Goal: Information Seeking & Learning: Check status

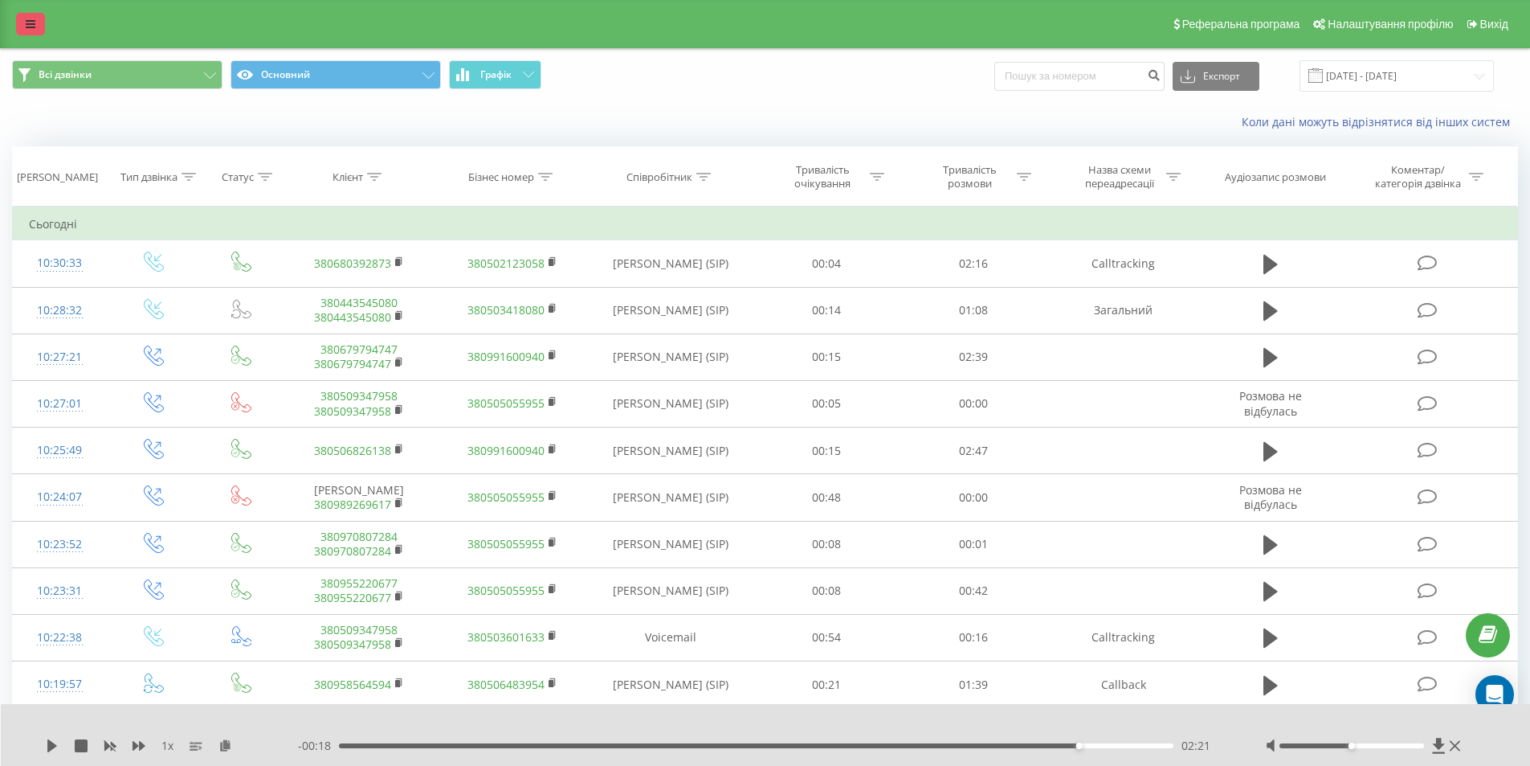
click at [26, 22] on icon at bounding box center [31, 23] width 10 height 11
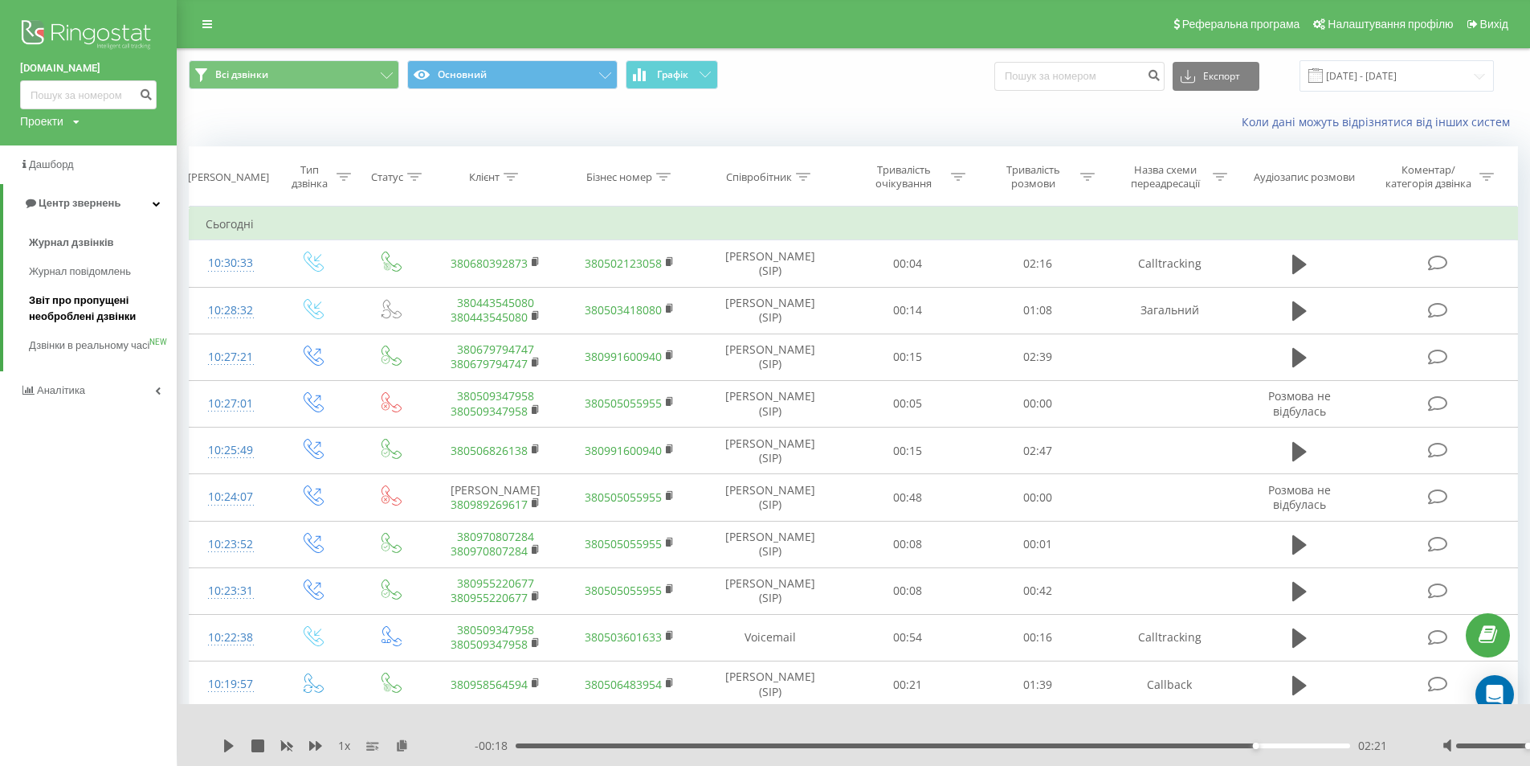
click at [86, 301] on span "Звіт про пропущені необроблені дзвінки" at bounding box center [99, 308] width 140 height 32
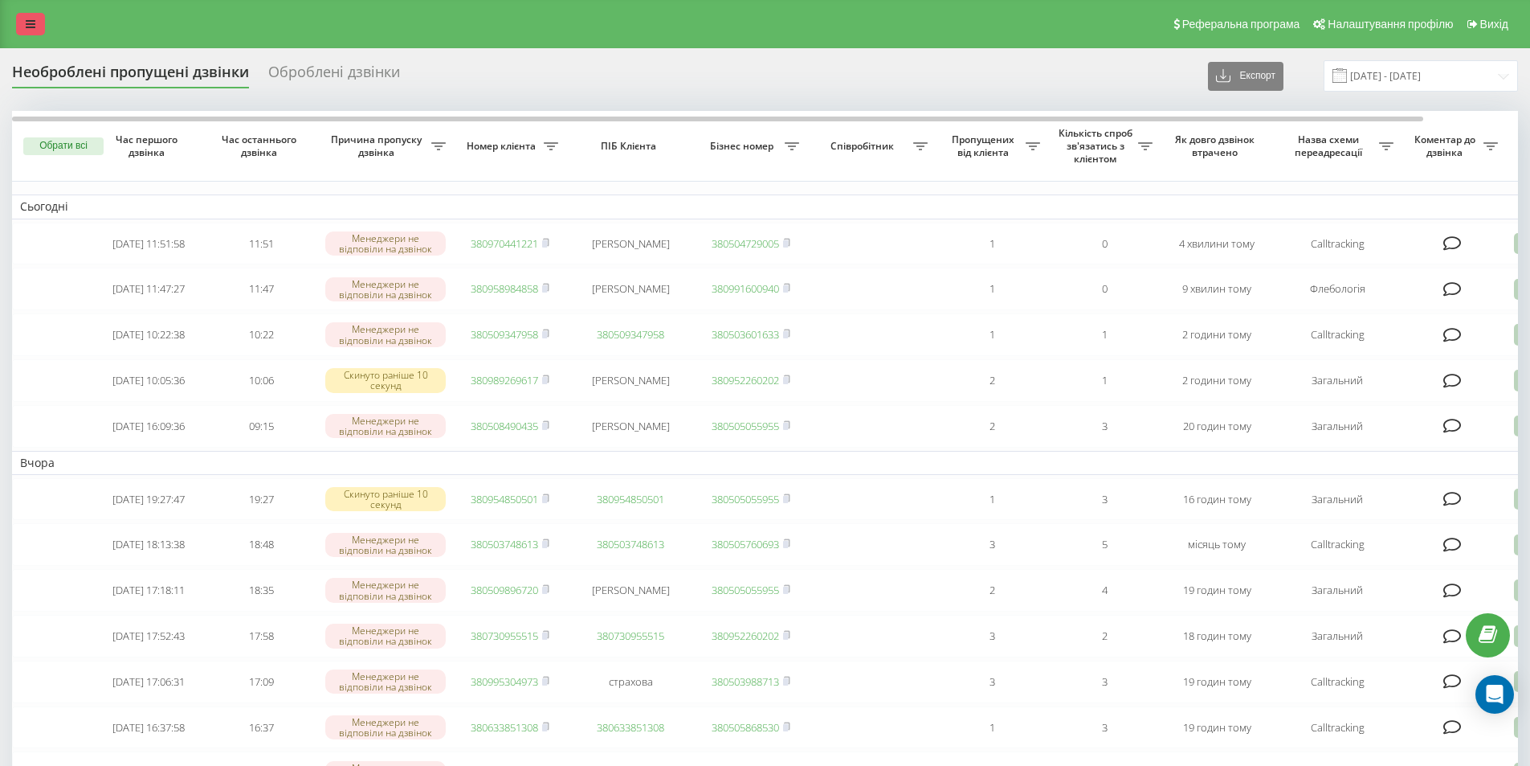
click at [22, 27] on link at bounding box center [30, 24] width 29 height 22
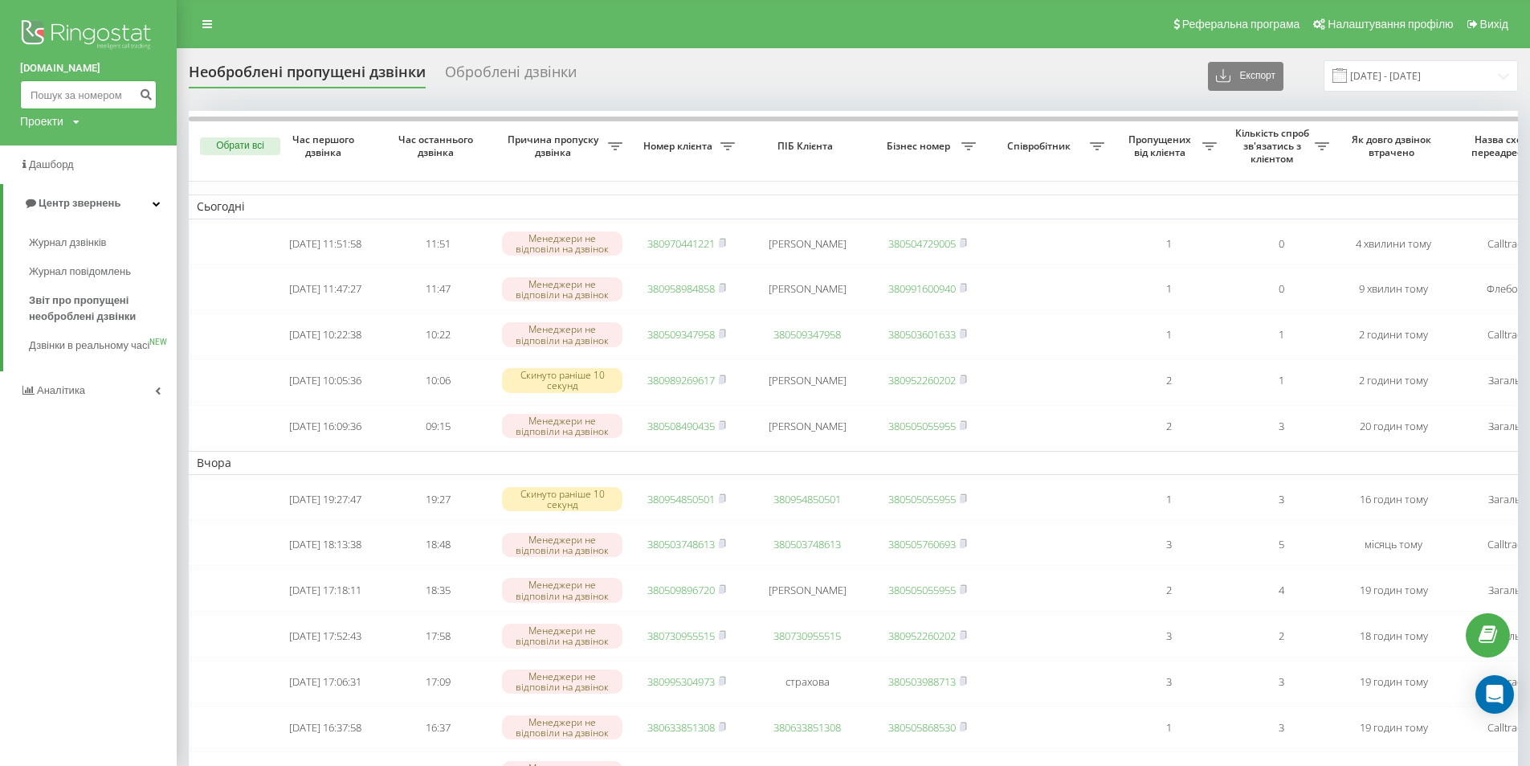
click at [88, 95] on input at bounding box center [88, 94] width 137 height 29
paste input "+380668685389"
click at [46, 88] on input "+380668685389" at bounding box center [88, 94] width 137 height 29
type input "0668685389"
